Goal: Task Accomplishment & Management: Manage account settings

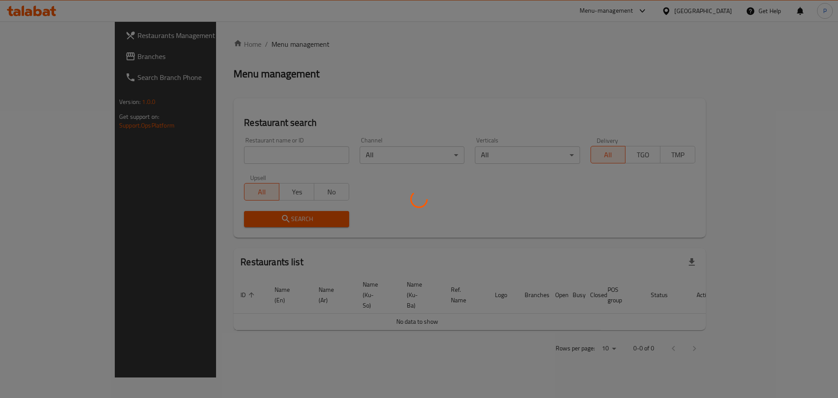
click at [267, 153] on div at bounding box center [419, 199] width 838 height 398
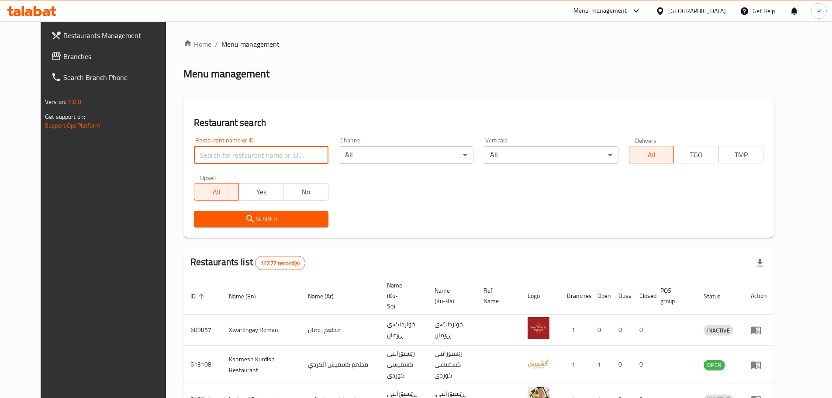
drag, startPoint x: 0, startPoint y: 0, endPoint x: 267, endPoint y: 153, distance: 307.8
click at [267, 153] on input "search" at bounding box center [261, 154] width 134 height 17
type input "baxtyari sweets"
click button "Search" at bounding box center [261, 219] width 134 height 16
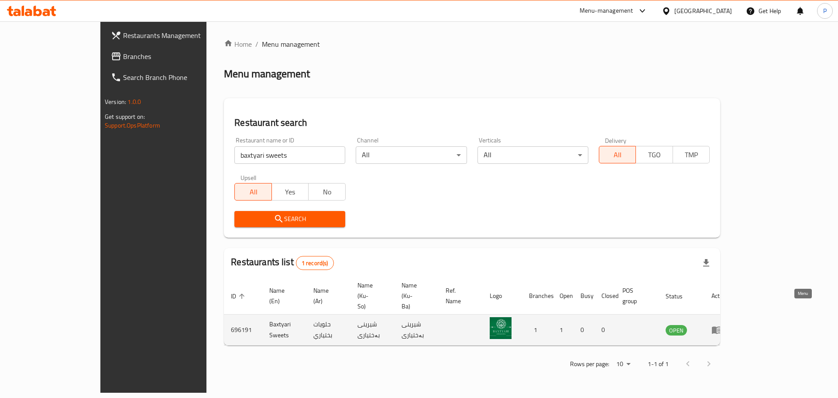
click at [722, 327] on icon "enhanced table" at bounding box center [717, 330] width 10 height 7
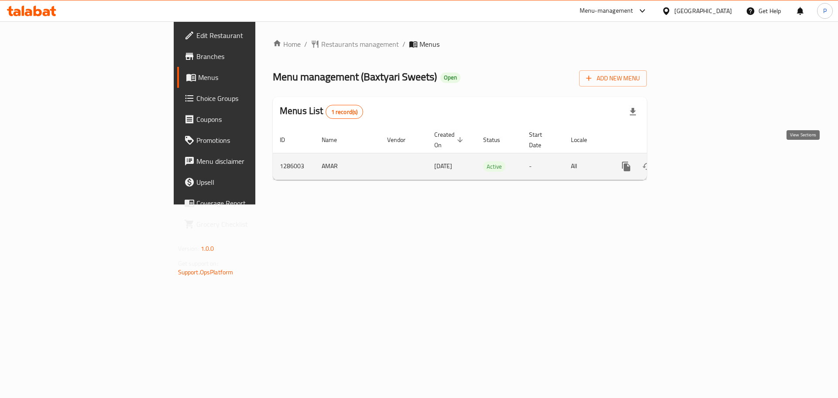
click at [695, 161] on icon "enhanced table" at bounding box center [689, 166] width 10 height 10
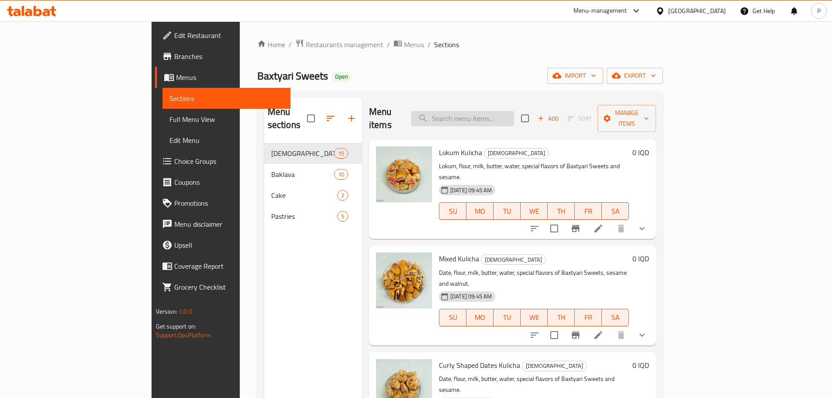
click at [509, 117] on input "search" at bounding box center [462, 118] width 103 height 15
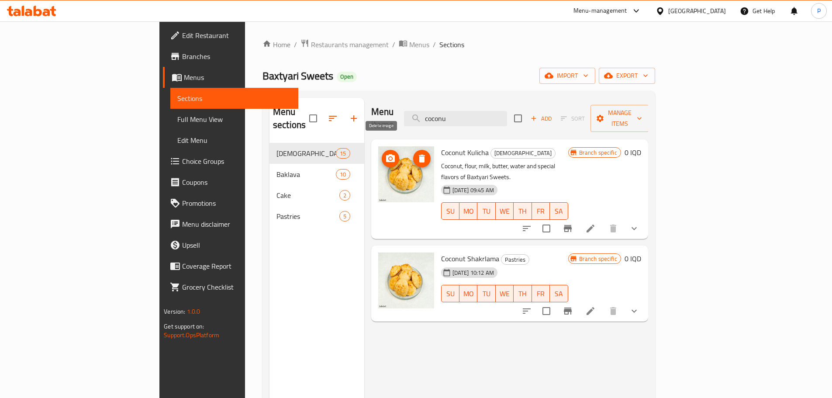
type input "coconu"
click at [419, 155] on icon "delete image" at bounding box center [422, 159] width 6 height 8
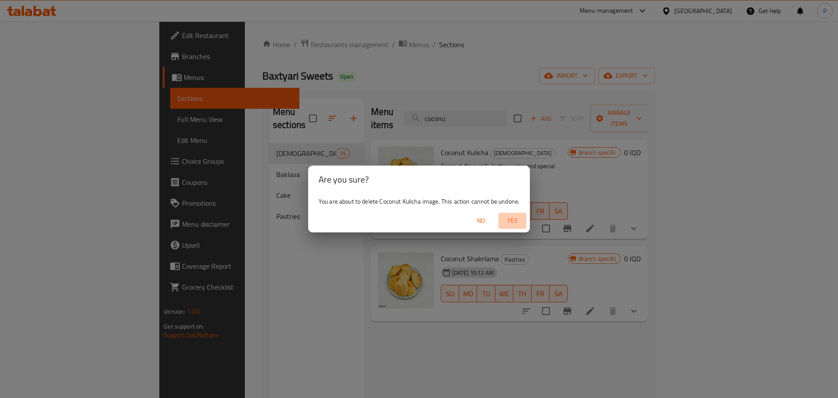
click at [516, 220] on span "Yes" at bounding box center [512, 220] width 21 height 11
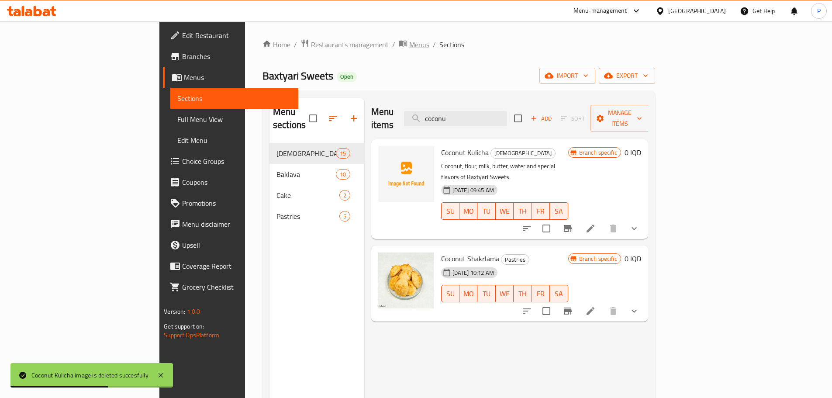
click at [409, 48] on span "Menus" at bounding box center [419, 44] width 20 height 10
